Goal: Task Accomplishment & Management: Use online tool/utility

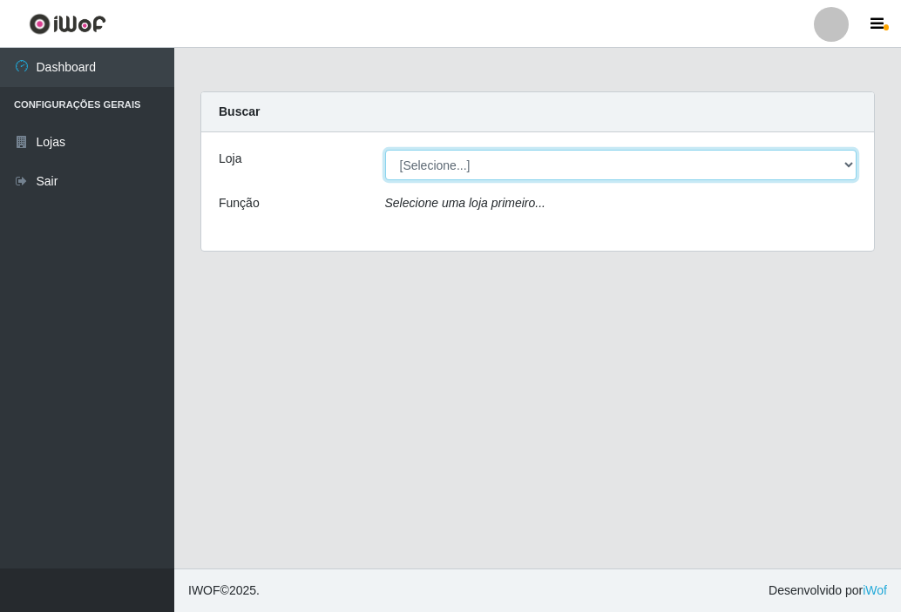
click at [848, 160] on select "[Selecione...] SuperFácil Atacado - [GEOGRAPHIC_DATA]" at bounding box center [621, 165] width 472 height 30
select select "504"
click at [385, 150] on select "[Selecione...] SuperFácil Atacado - [GEOGRAPHIC_DATA]" at bounding box center [621, 165] width 472 height 30
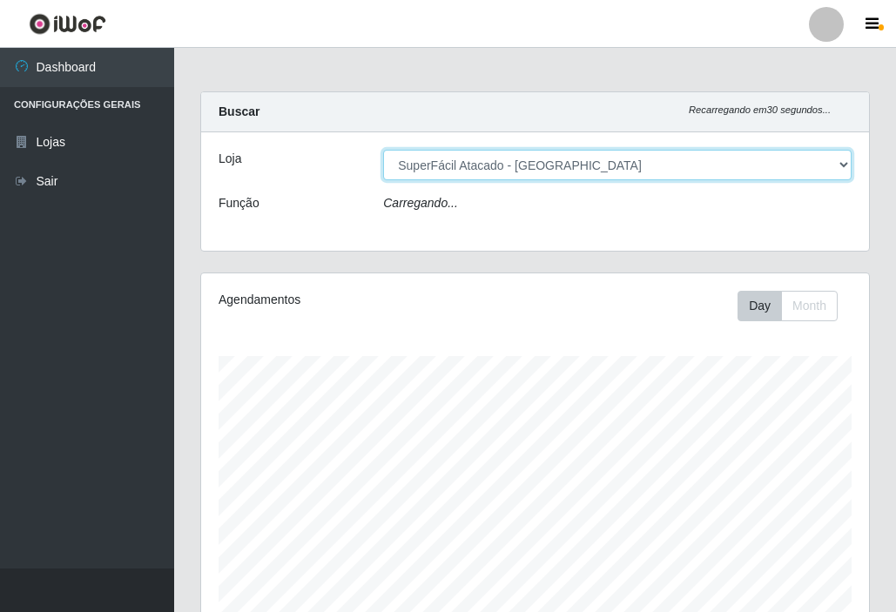
scroll to position [361, 668]
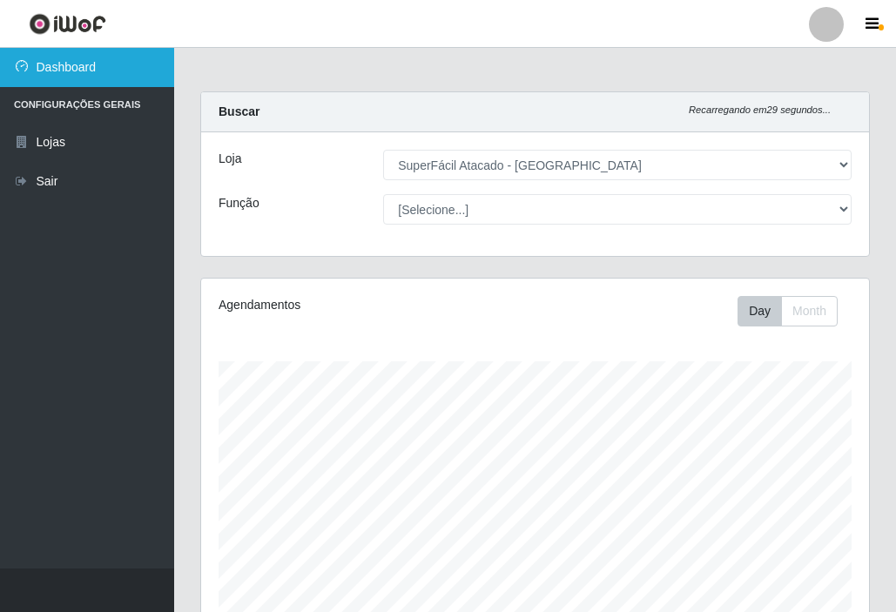
click at [84, 62] on link "Dashboard" at bounding box center [87, 67] width 174 height 39
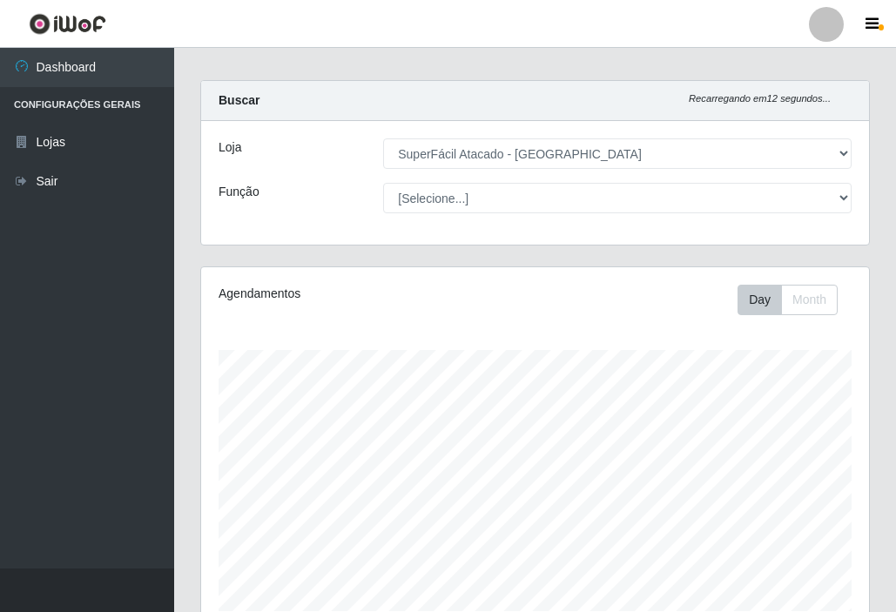
scroll to position [0, 0]
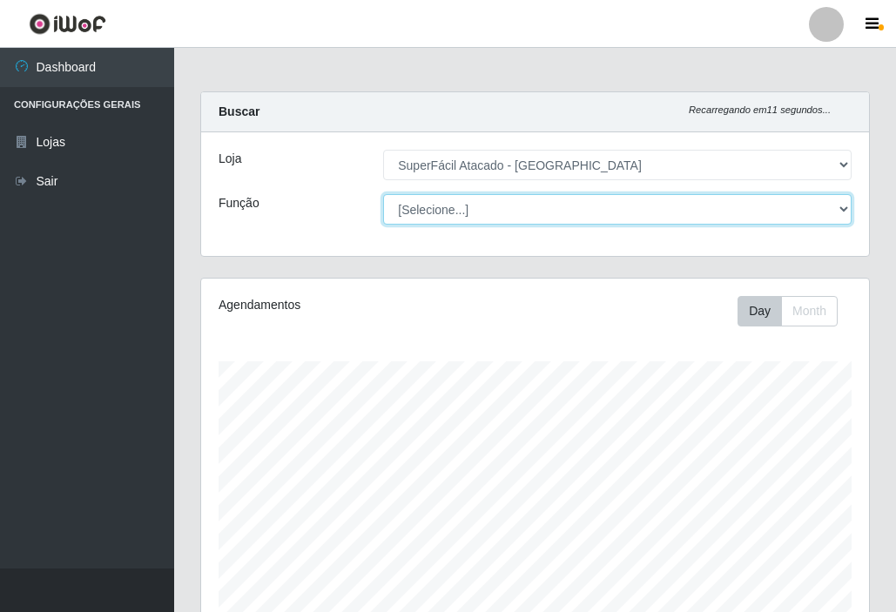
click at [839, 214] on select "[Selecione...] Embalador Embalador + Embalador ++ Operador de Caixa Operador de…" at bounding box center [617, 209] width 469 height 30
click at [844, 201] on select "[Selecione...] Embalador Embalador + Embalador ++ Operador de Caixa Operador de…" at bounding box center [617, 209] width 469 height 30
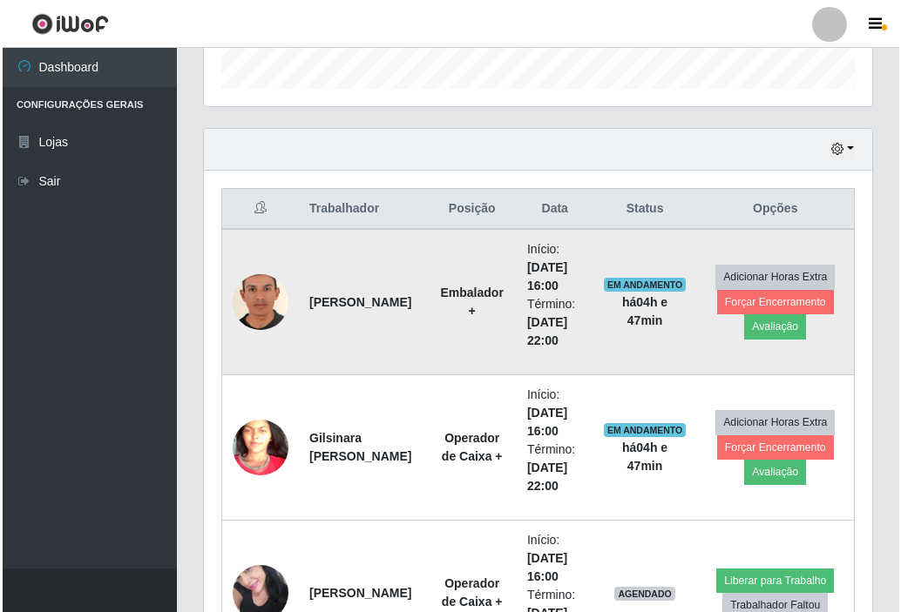
scroll to position [671, 0]
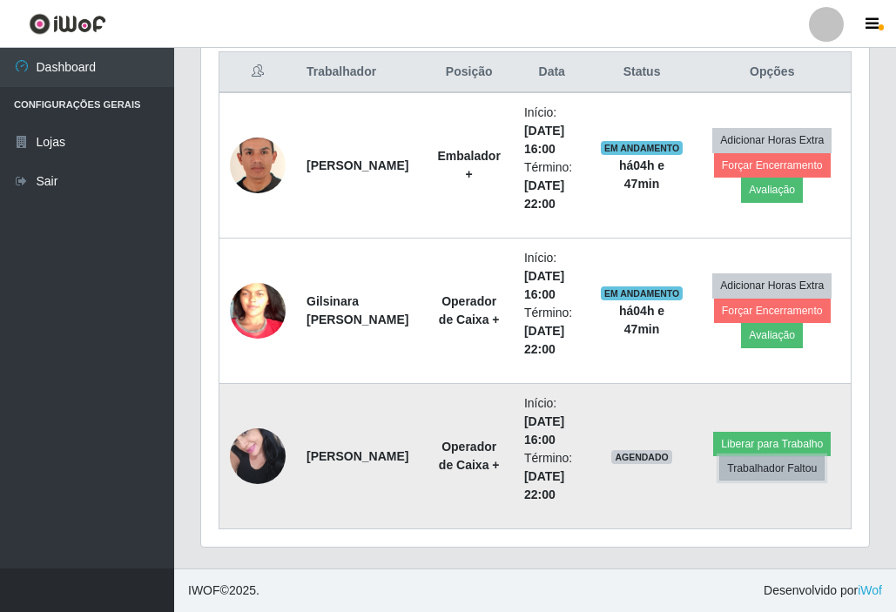
click at [775, 472] on button "Trabalhador Faltou" at bounding box center [771, 468] width 105 height 24
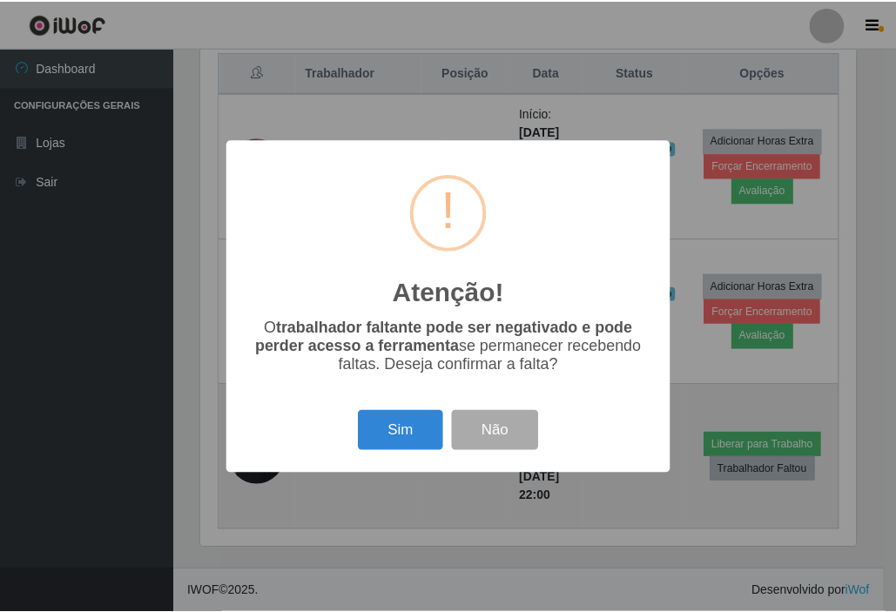
scroll to position [361, 659]
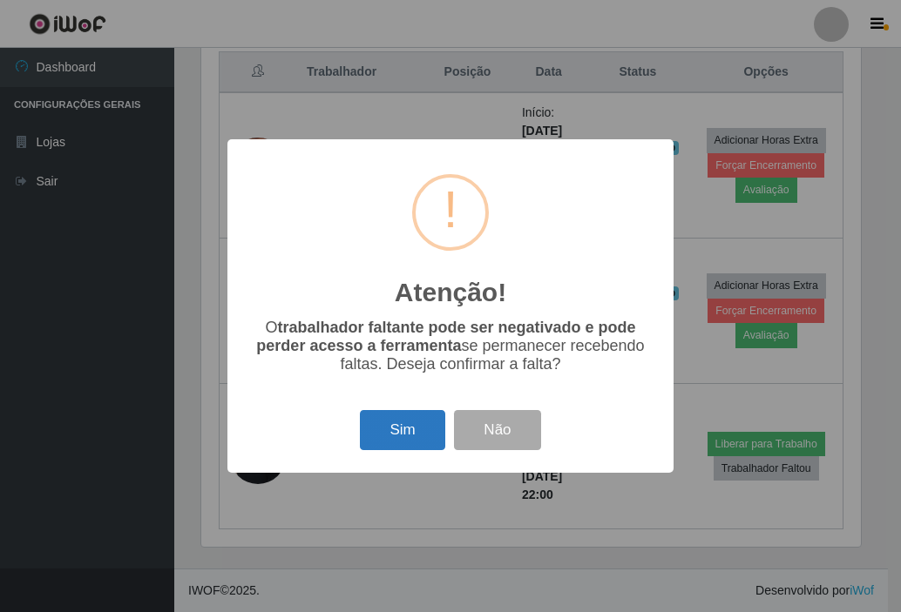
click at [402, 436] on button "Sim" at bounding box center [402, 430] width 84 height 41
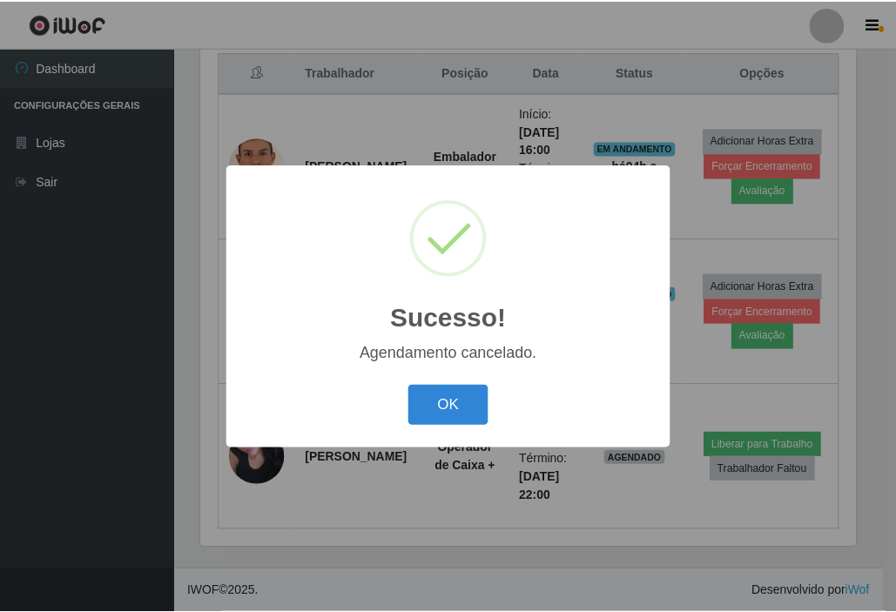
scroll to position [525, 0]
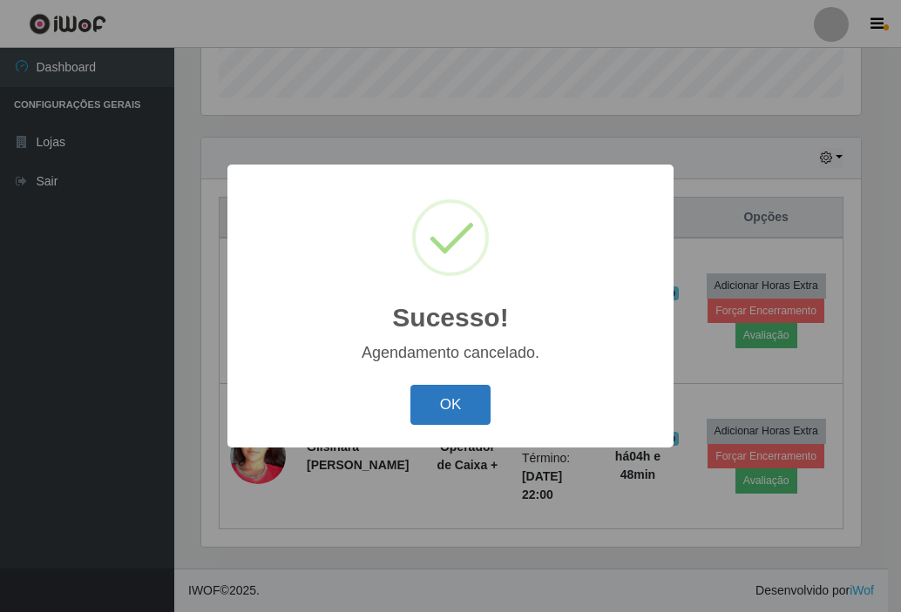
click at [458, 401] on button "OK" at bounding box center [450, 405] width 81 height 41
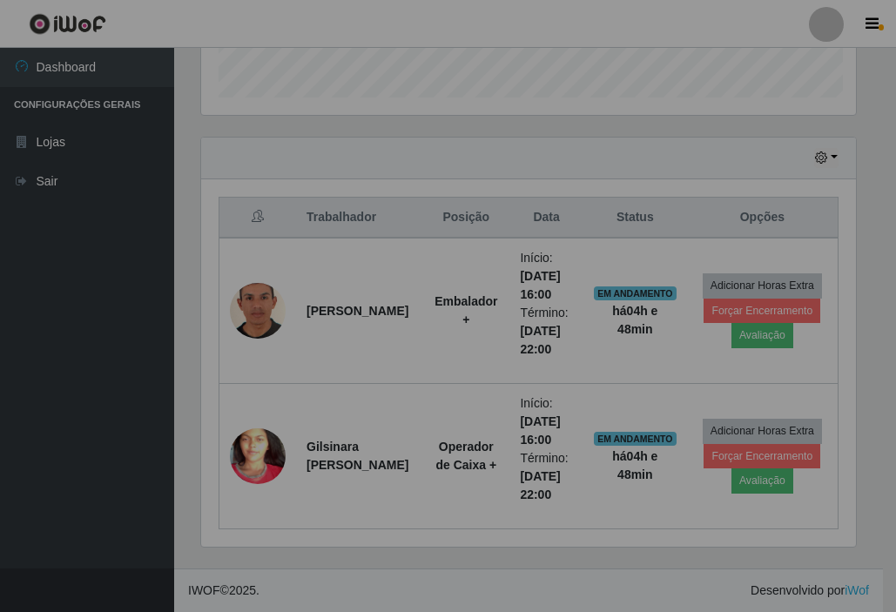
scroll to position [361, 668]
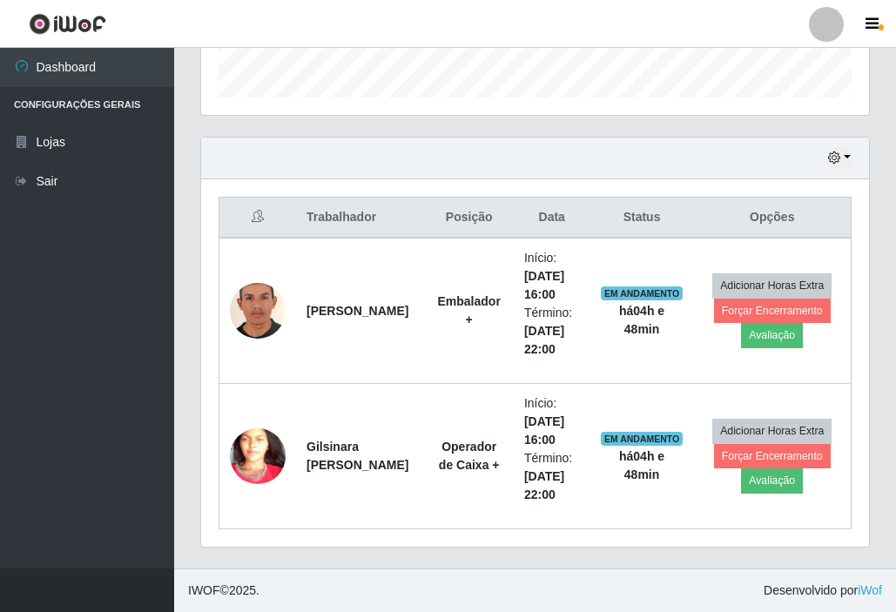
click at [853, 156] on div "Hoje 1 dia 3 dias 1 Semana Não encerrados" at bounding box center [535, 159] width 668 height 42
click at [847, 158] on button "button" at bounding box center [839, 158] width 24 height 20
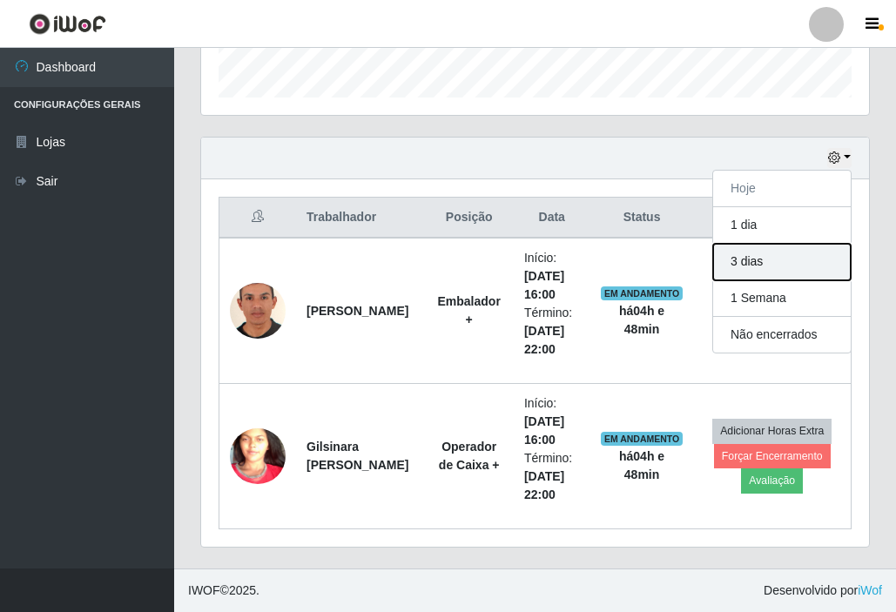
click at [787, 266] on button "3 dias" at bounding box center [782, 262] width 138 height 37
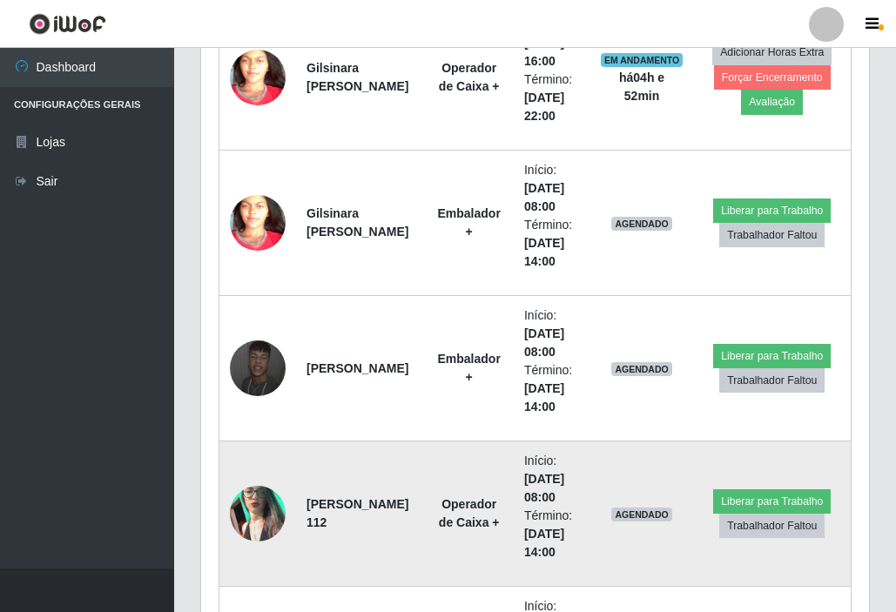
scroll to position [817, 0]
